Goal: Task Accomplishment & Management: Manage account settings

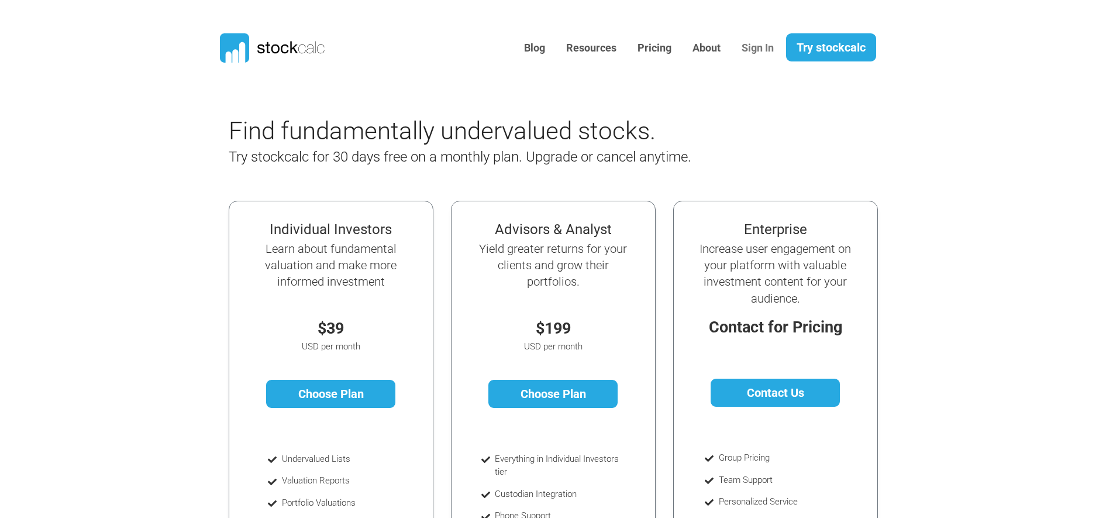
click at [742, 49] on link "Sign In" at bounding box center [758, 48] width 50 height 29
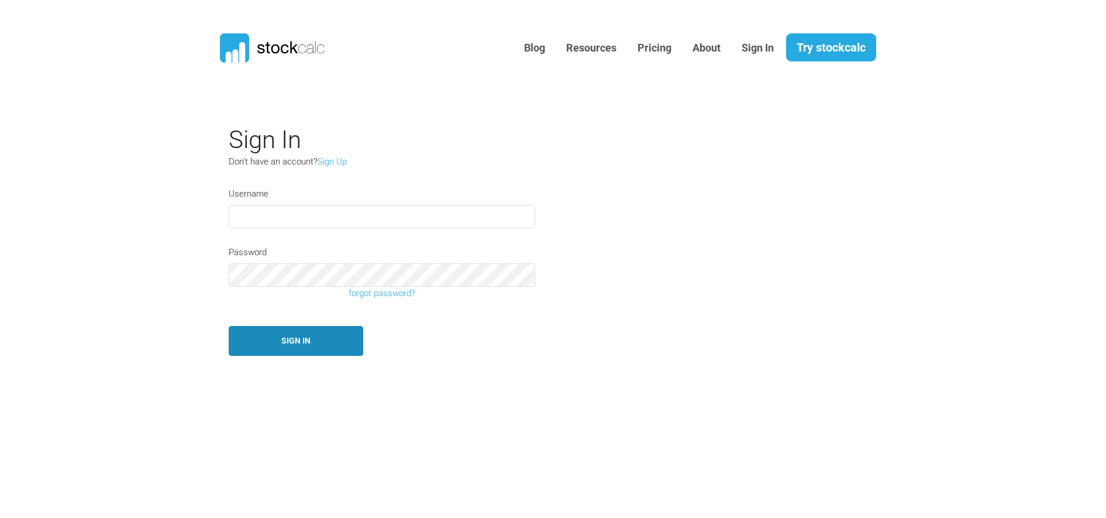
type input "haosasha.le@outlook.com"
click at [286, 349] on button "Sign In" at bounding box center [296, 341] width 135 height 30
